Goal: Task Accomplishment & Management: Use online tool/utility

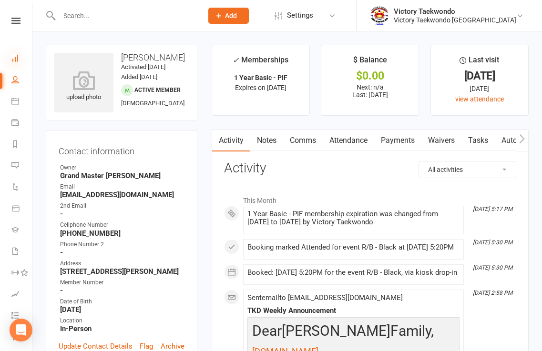
click at [15, 60] on icon at bounding box center [15, 58] width 8 height 8
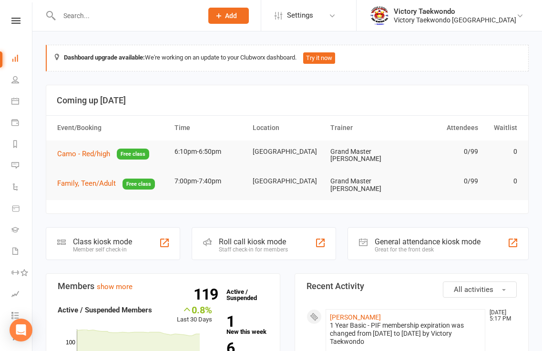
click at [112, 237] on div "Class kiosk mode" at bounding box center [102, 241] width 59 height 9
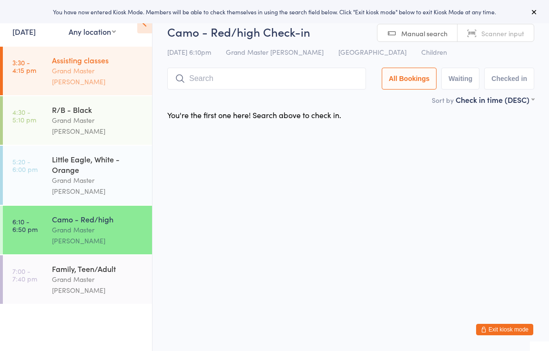
click at [93, 62] on div "Assisting classes" at bounding box center [98, 60] width 92 height 10
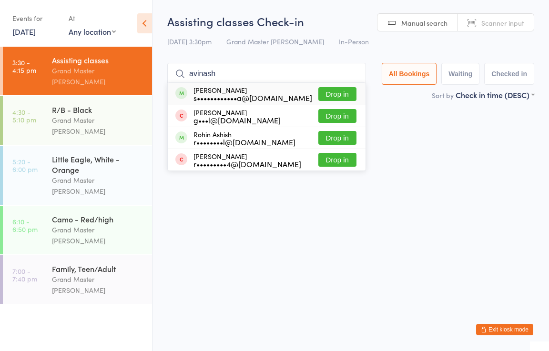
type input "avinash"
click at [339, 93] on button "Drop in" at bounding box center [338, 94] width 38 height 14
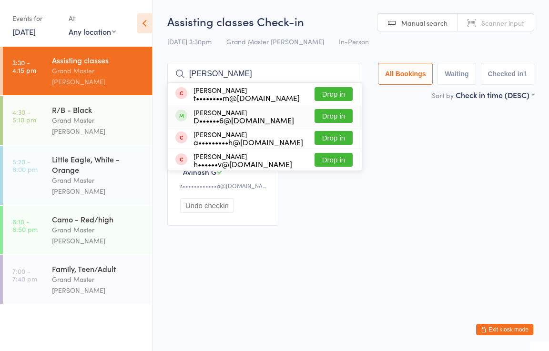
type input "[PERSON_NAME]"
click at [328, 113] on button "Drop in" at bounding box center [334, 116] width 38 height 14
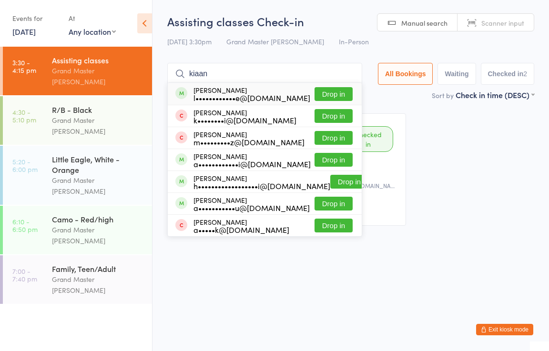
type input "kiaan"
click at [335, 90] on button "Drop in" at bounding box center [334, 94] width 38 height 14
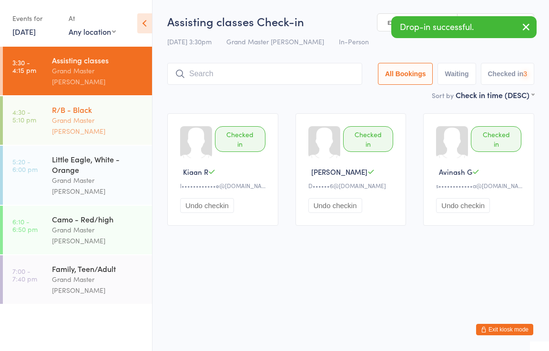
click at [85, 104] on div "R/B - Black" at bounding box center [98, 109] width 92 height 10
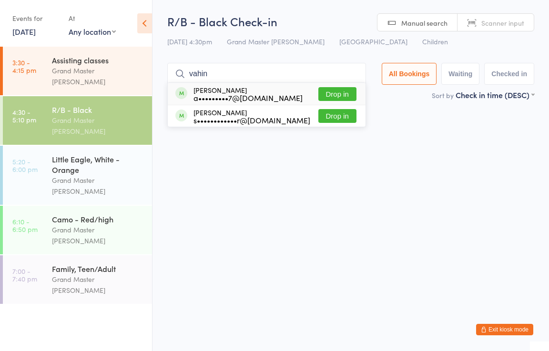
type input "vahin"
click at [337, 98] on button "Drop in" at bounding box center [338, 94] width 38 height 14
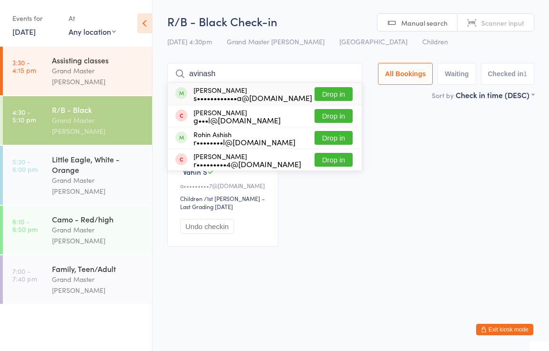
type input "avinash"
click at [323, 98] on button "Drop in" at bounding box center [334, 94] width 38 height 14
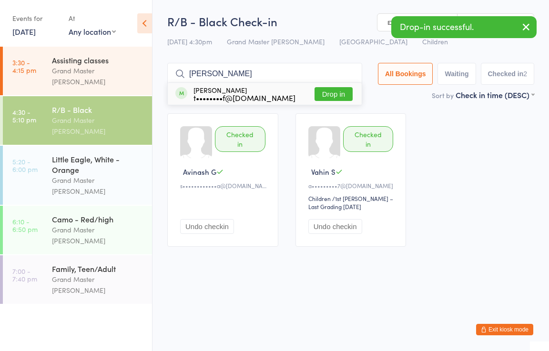
type input "[PERSON_NAME]"
click at [323, 94] on button "Drop in" at bounding box center [334, 94] width 38 height 14
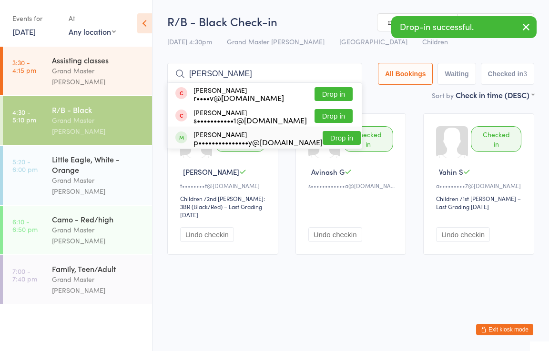
type input "[PERSON_NAME]"
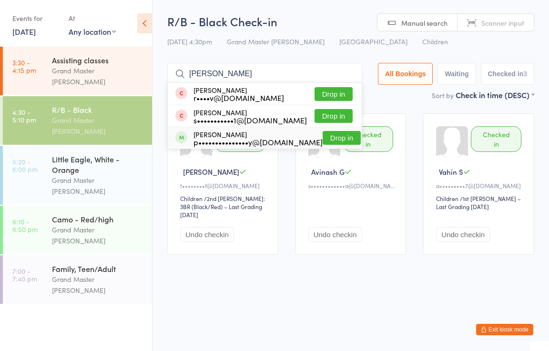
click at [323, 141] on button "Drop in" at bounding box center [342, 138] width 38 height 14
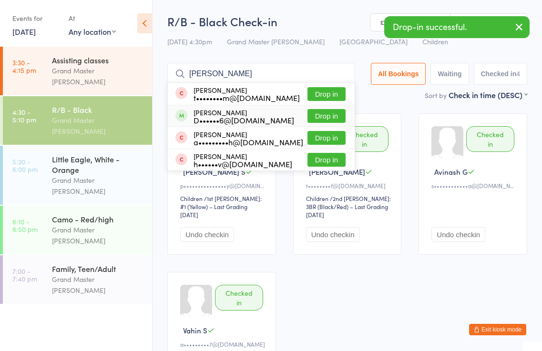
type input "[PERSON_NAME]"
click at [330, 116] on button "Drop in" at bounding box center [327, 116] width 38 height 14
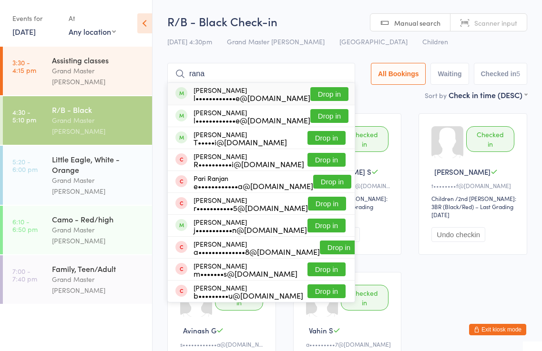
type input "rana"
click at [331, 93] on button "Drop in" at bounding box center [329, 94] width 38 height 14
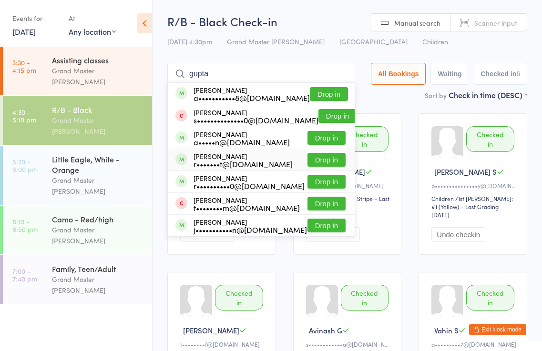
type input "gupta"
click at [330, 161] on button "Drop in" at bounding box center [327, 160] width 38 height 14
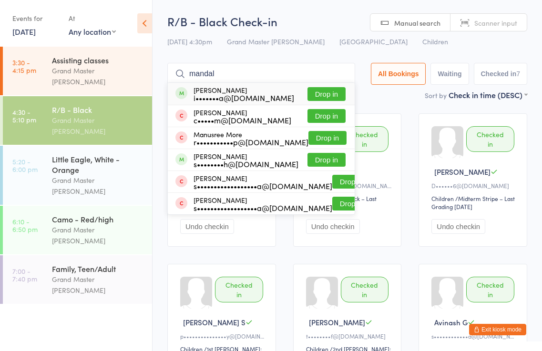
type input "mandal"
click at [322, 94] on button "Drop in" at bounding box center [327, 94] width 38 height 14
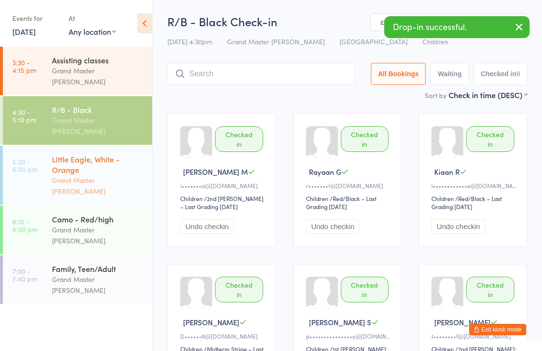
click at [104, 154] on div "Little Eagle, White - Orange" at bounding box center [98, 164] width 92 height 21
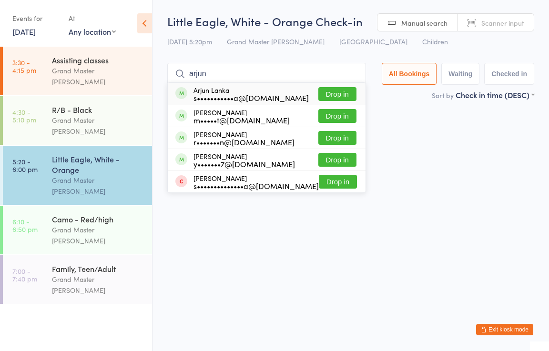
type input "arjun"
click at [343, 96] on button "Drop in" at bounding box center [338, 94] width 38 height 14
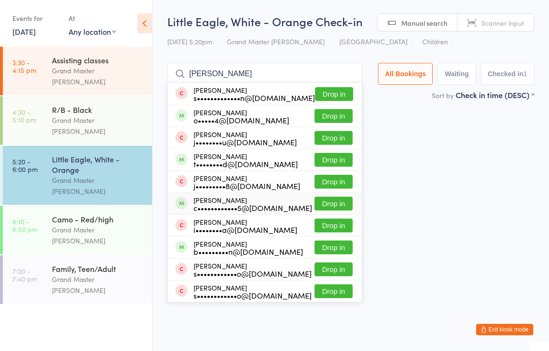
type input "[PERSON_NAME]"
click at [329, 204] on button "Drop in" at bounding box center [334, 204] width 38 height 14
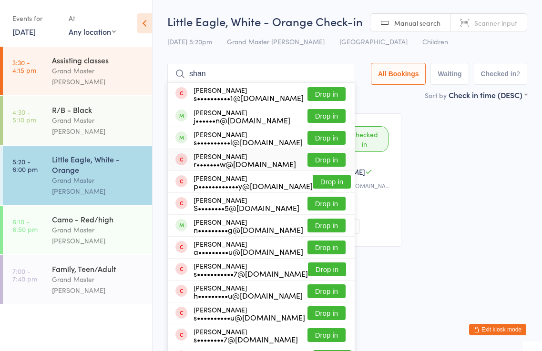
type input "[PERSON_NAME]"
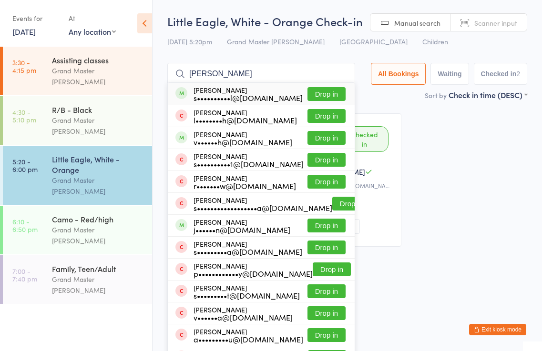
click at [331, 96] on button "Drop in" at bounding box center [327, 94] width 38 height 14
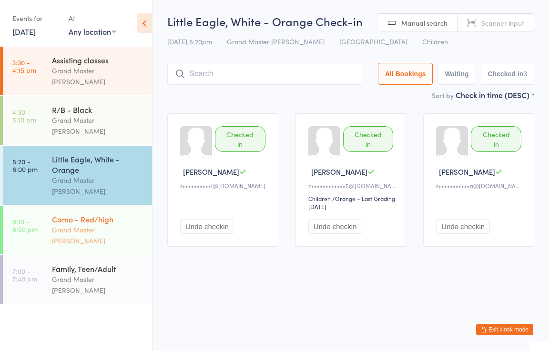
click at [82, 214] on div "Camo - Red/high" at bounding box center [98, 219] width 92 height 10
